Goal: Navigation & Orientation: Go to known website

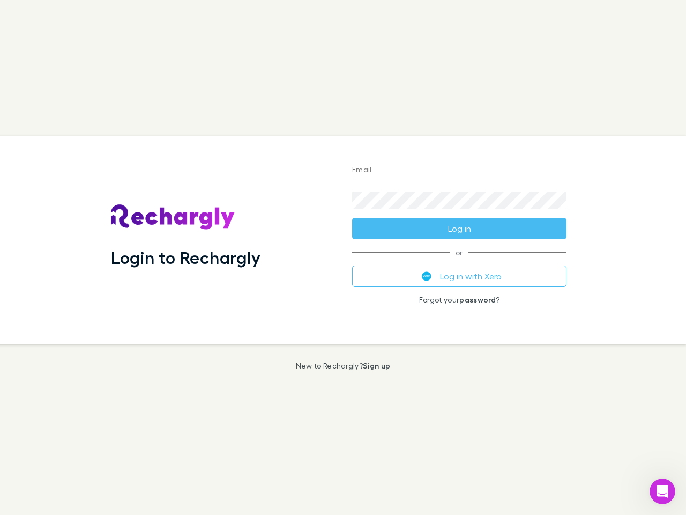
click at [343, 257] on div "Login to Rechargly" at bounding box center [222, 240] width 241 height 208
click at [459, 170] on input "Email" at bounding box center [459, 170] width 214 height 17
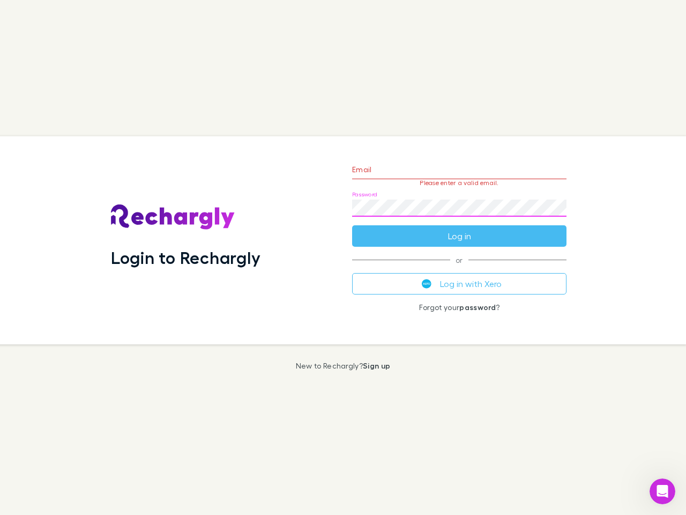
click at [459, 228] on form "Email Please enter a valid email. Password Log in" at bounding box center [459, 199] width 214 height 93
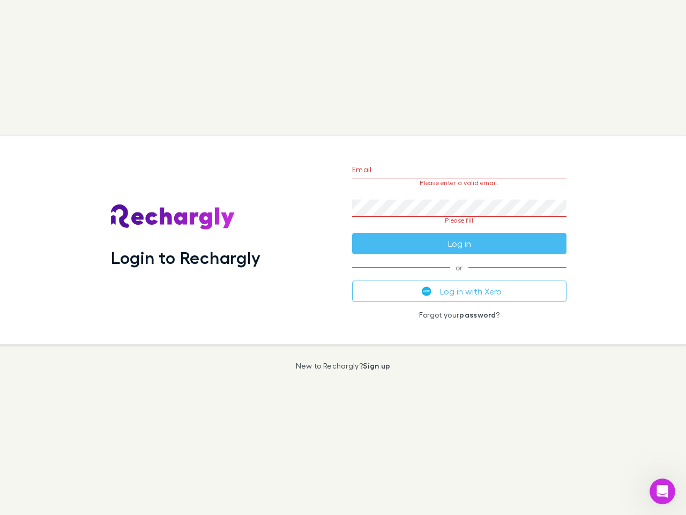
click at [459, 276] on div "Email Please enter a valid email. Password Please fill Log in or Log in with Xe…" at bounding box center [460, 240] width 232 height 208
click at [663, 491] on icon "Open Intercom Messenger" at bounding box center [663, 491] width 18 height 18
